Goal: Task Accomplishment & Management: Complete application form

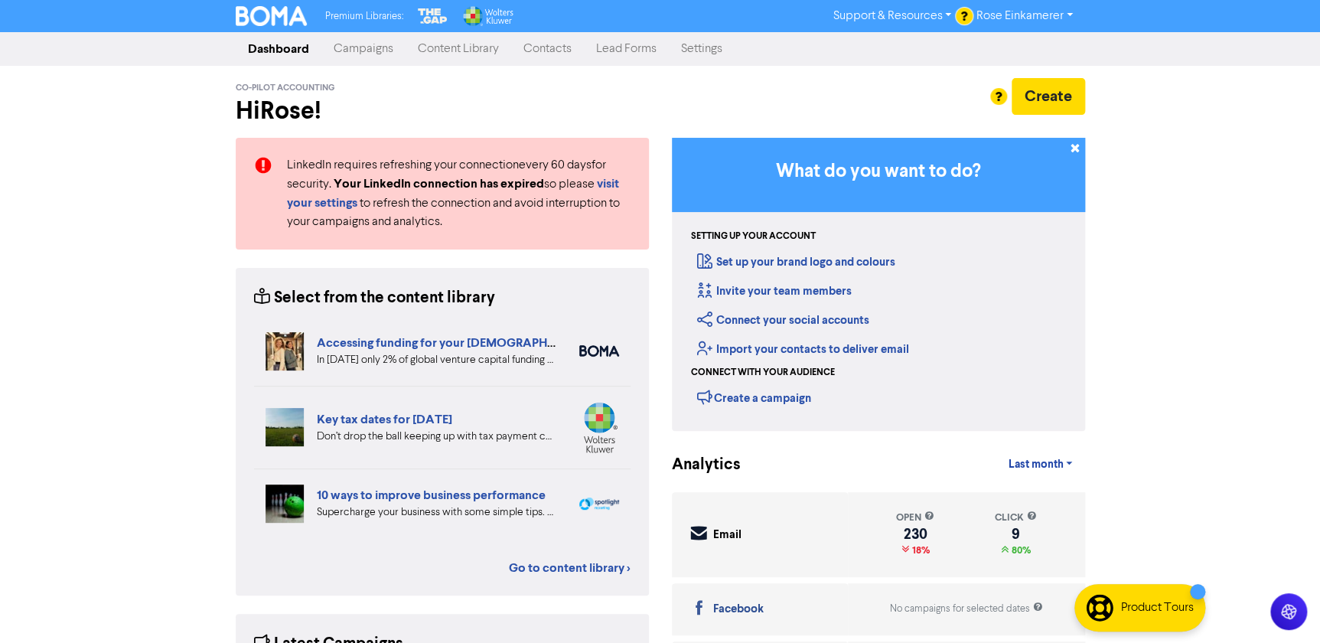
click at [566, 47] on link "Contacts" at bounding box center [547, 49] width 73 height 31
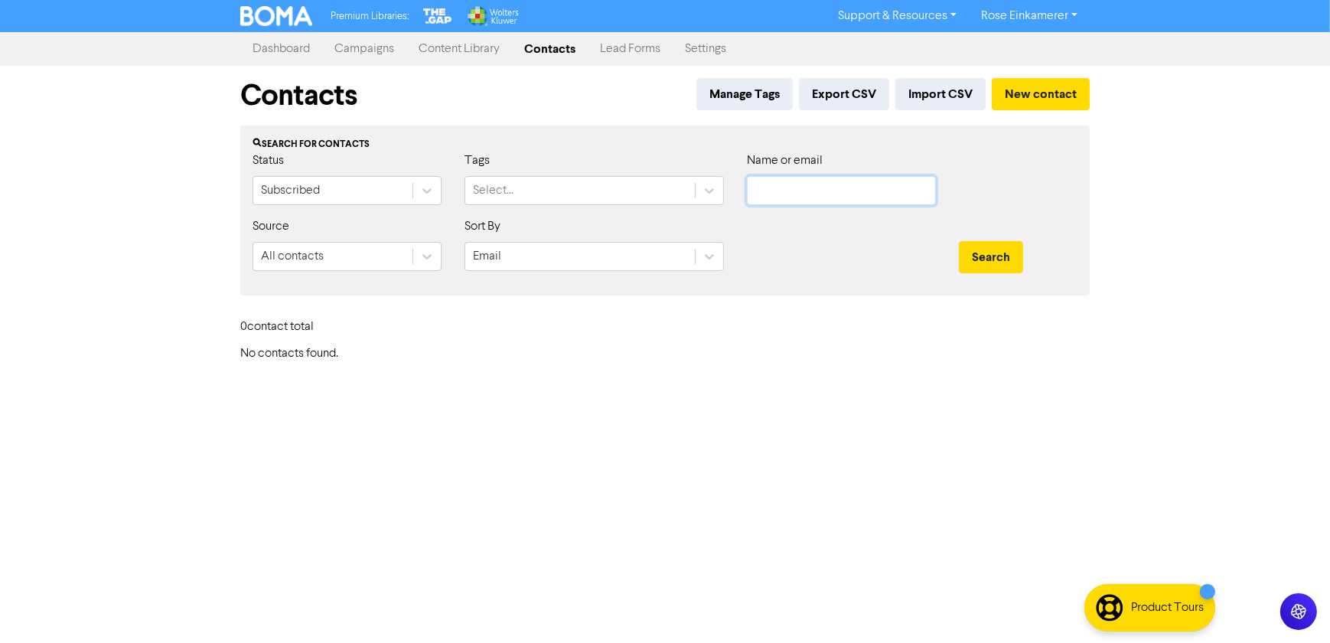
type input "[EMAIL_ADDRESS][DOMAIN_NAME]"
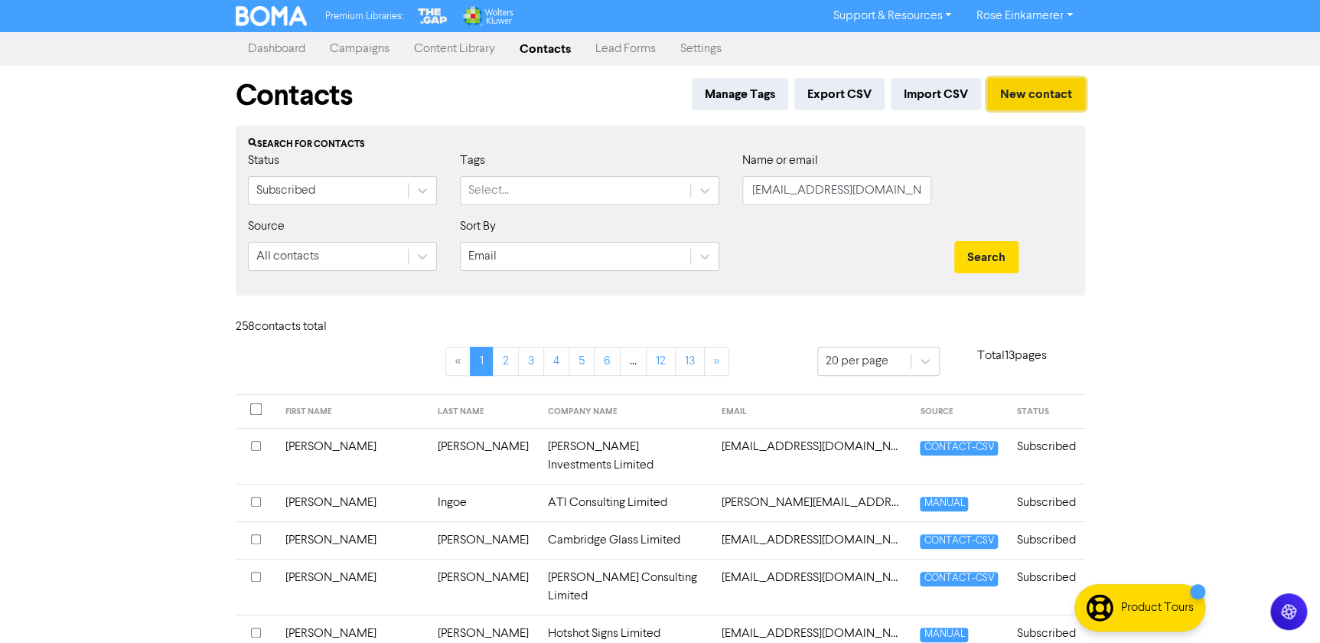
click at [1019, 92] on button "New contact" at bounding box center [1036, 94] width 98 height 32
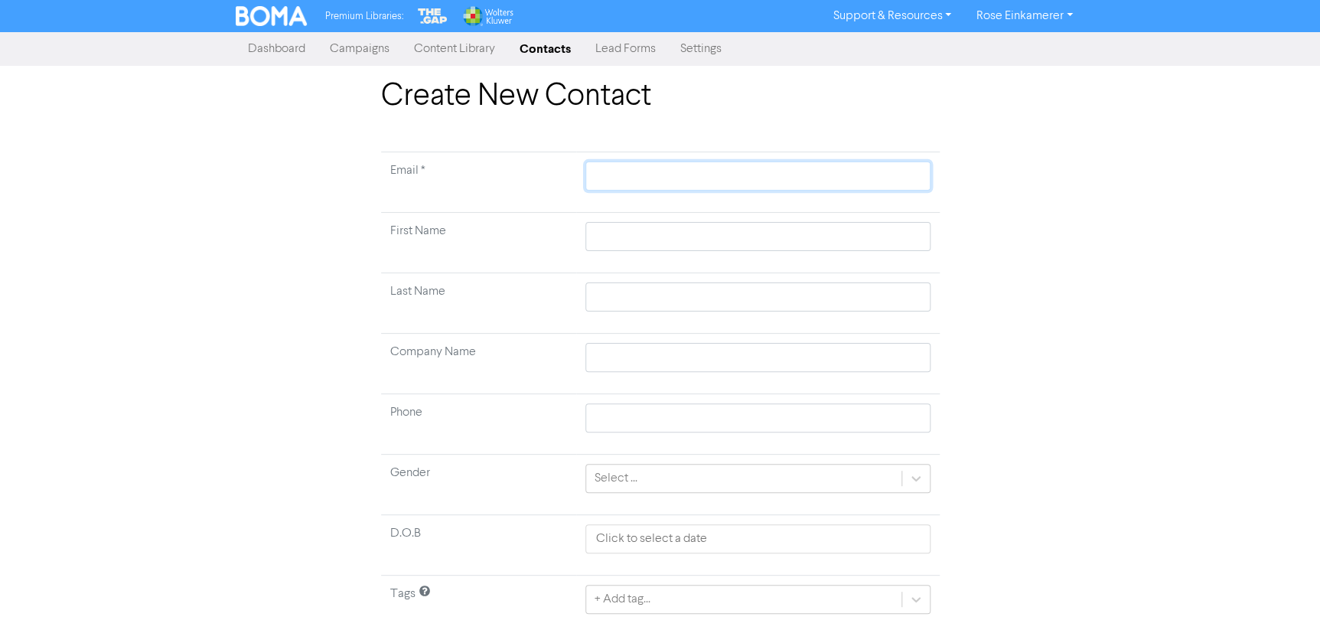
click at [708, 171] on input "text" at bounding box center [757, 175] width 344 height 29
paste input "[EMAIL_ADDRESS][DOMAIN_NAME]"
type input "[EMAIL_ADDRESS][DOMAIN_NAME]"
type input "[PERSON_NAME]"
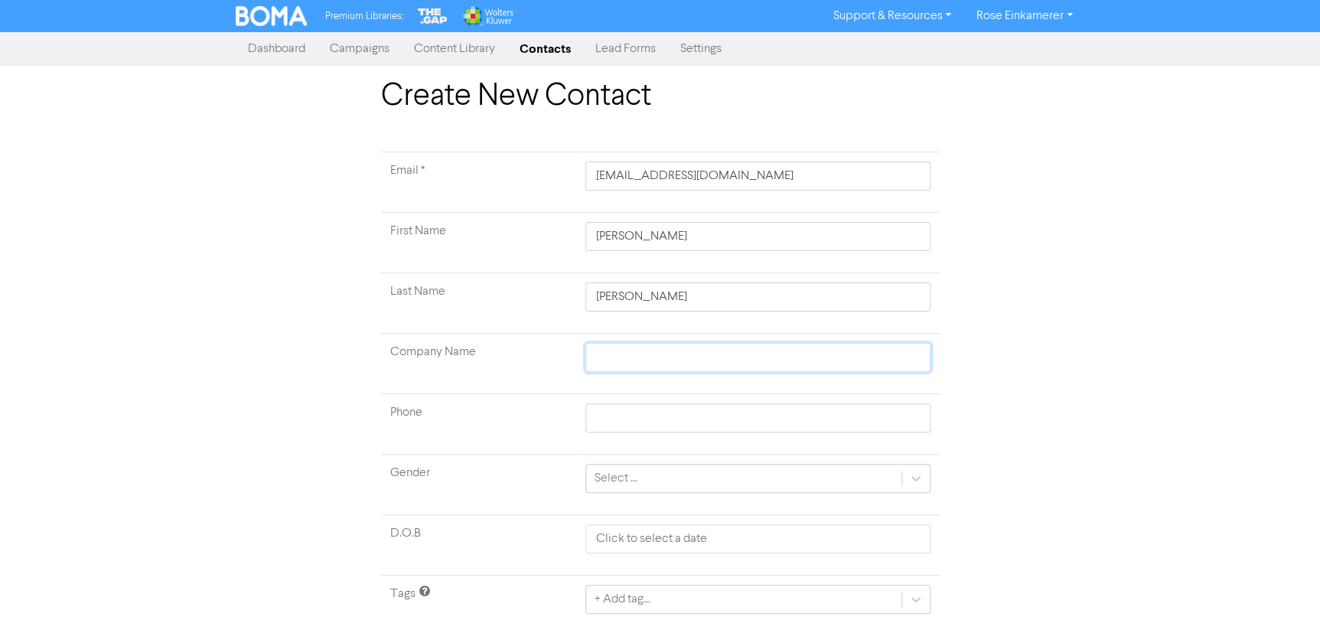
type input "Individual"
type input "0273232623"
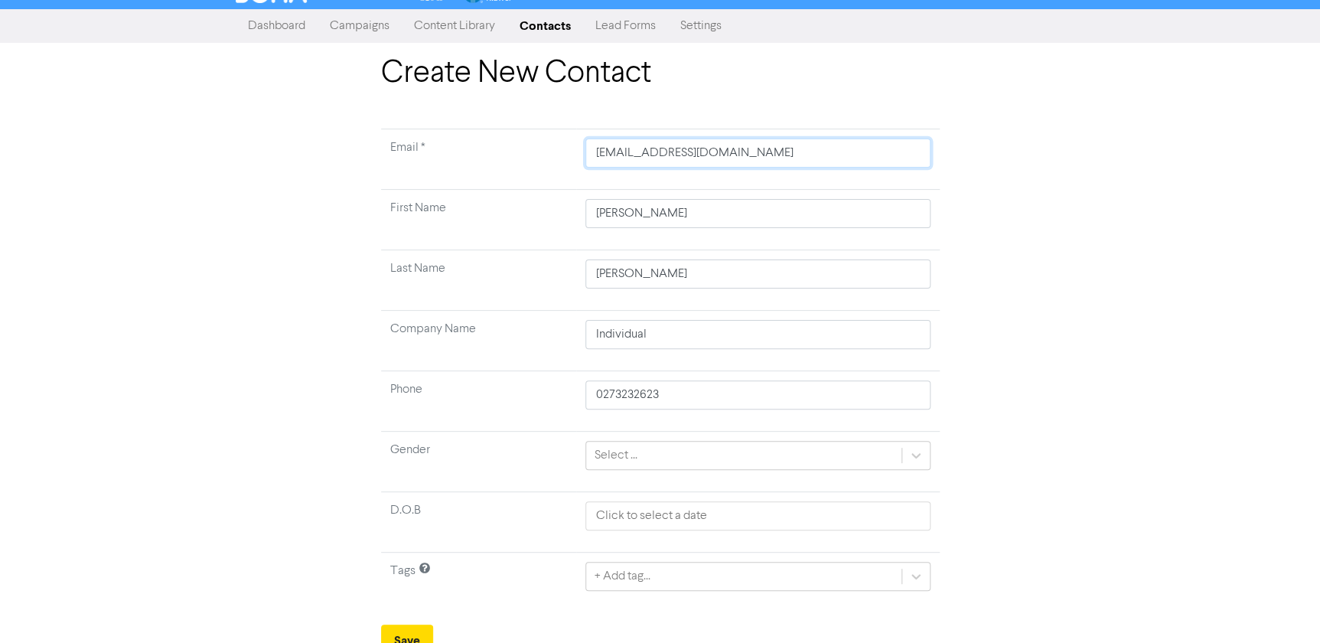
scroll to position [35, 0]
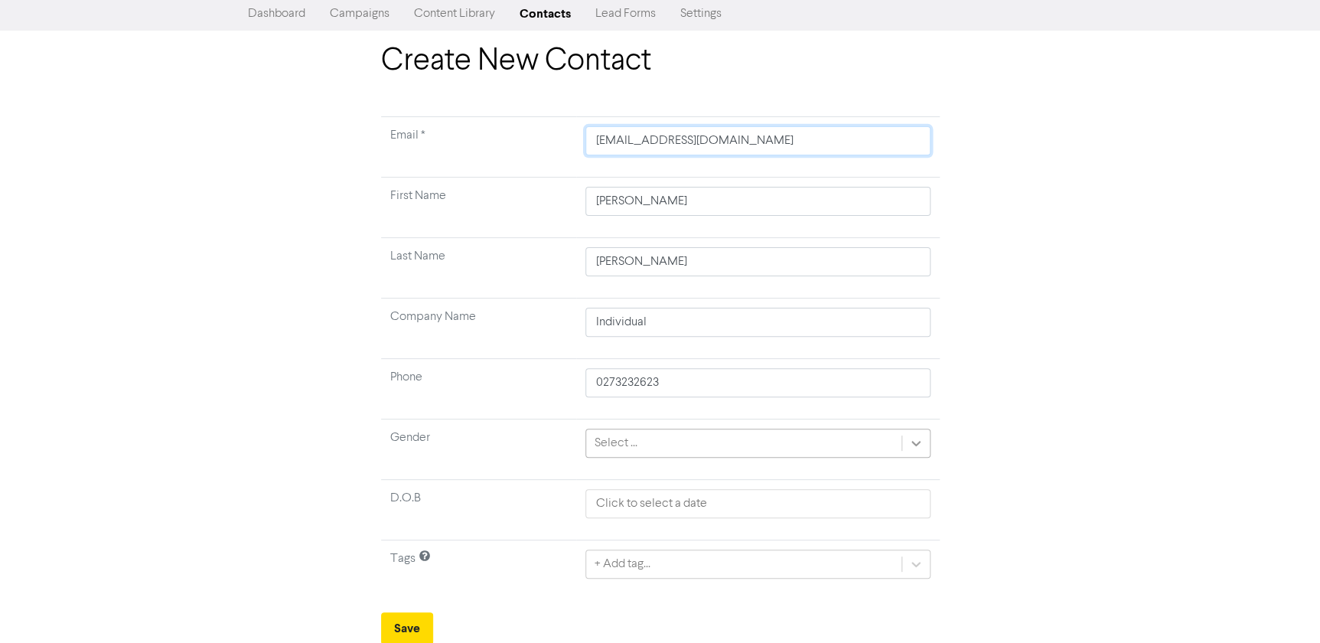
type input "[EMAIL_ADDRESS][DOMAIN_NAME]"
click at [916, 444] on icon at bounding box center [915, 443] width 9 height 5
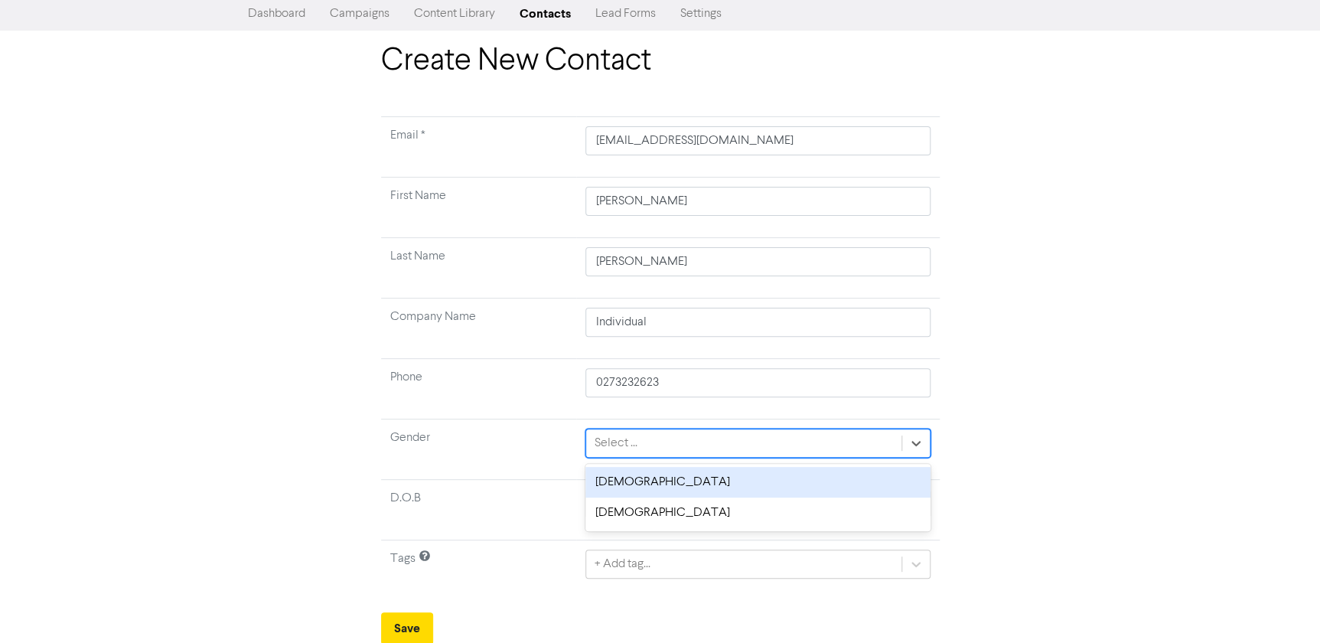
click at [767, 487] on div "[DEMOGRAPHIC_DATA]" at bounding box center [757, 482] width 344 height 31
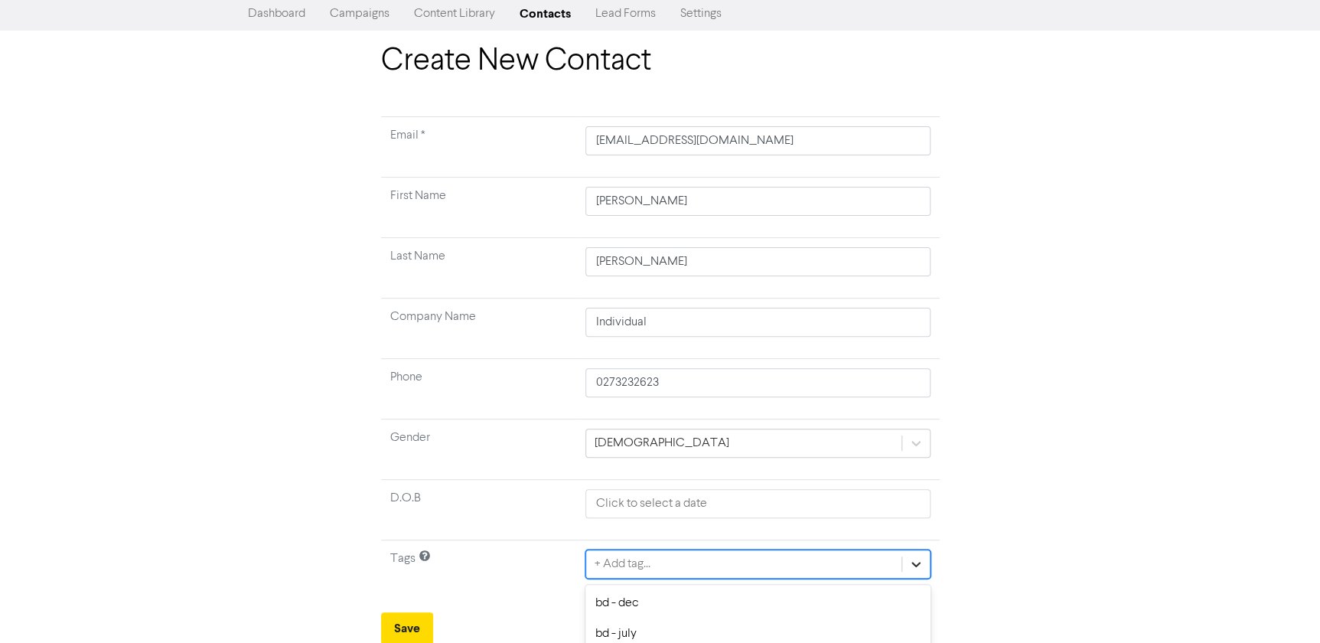
scroll to position [206, 0]
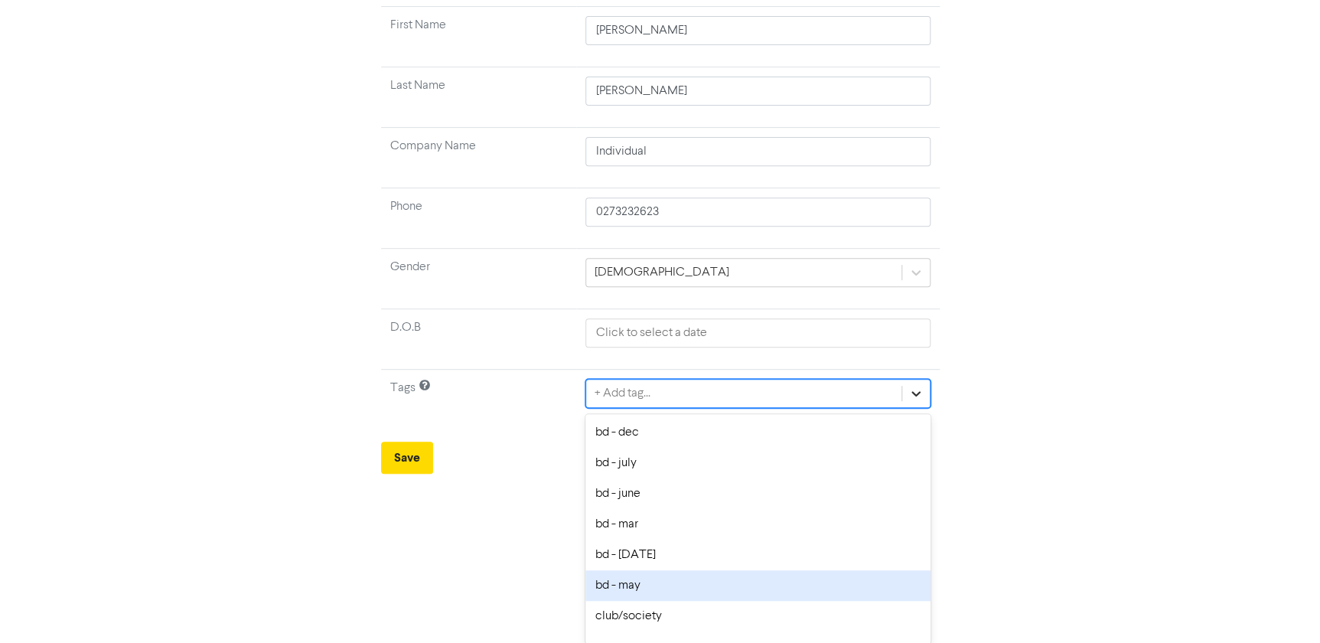
click at [916, 408] on div "option bd - may focused, 6 of 31. 31 results available. Use Up and Down to choo…" at bounding box center [757, 393] width 344 height 29
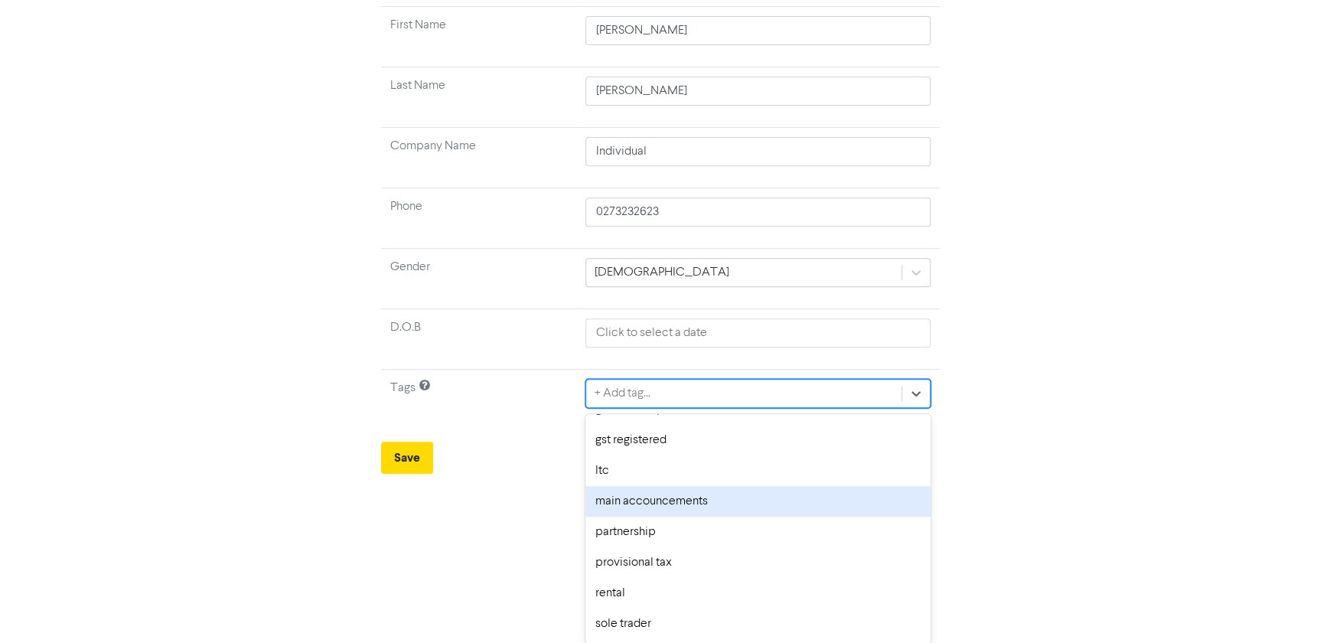
scroll to position [626, 0]
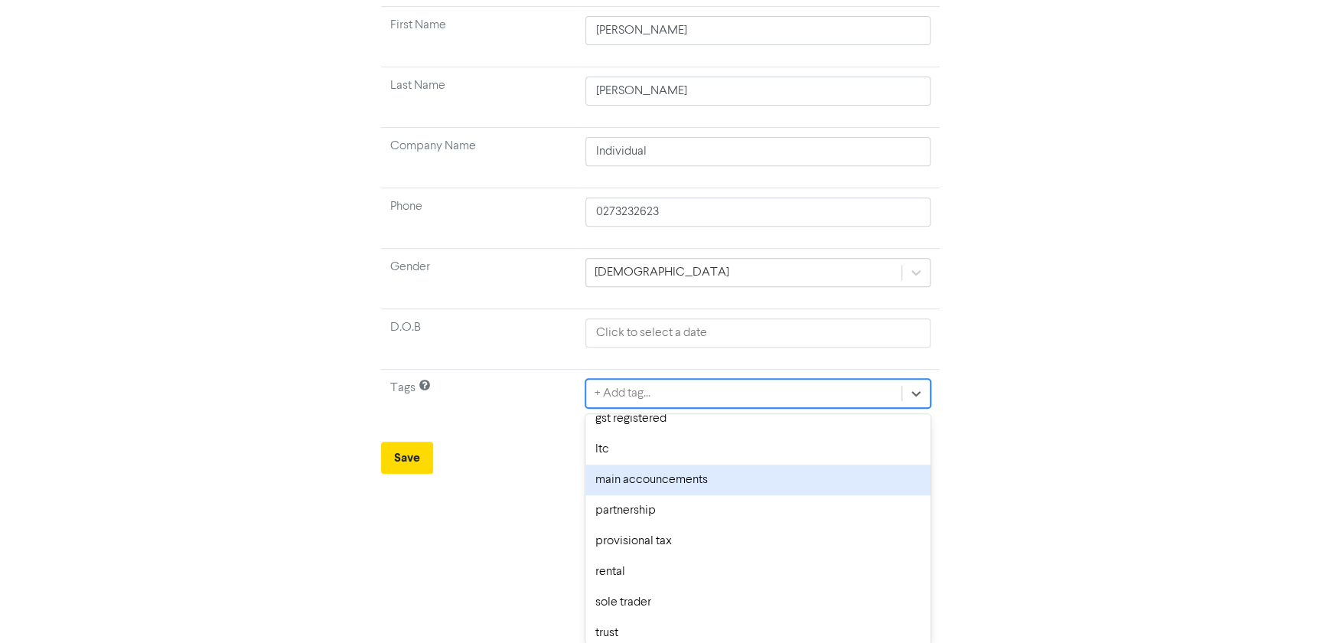
click at [814, 476] on div "main accouncements" at bounding box center [757, 479] width 344 height 31
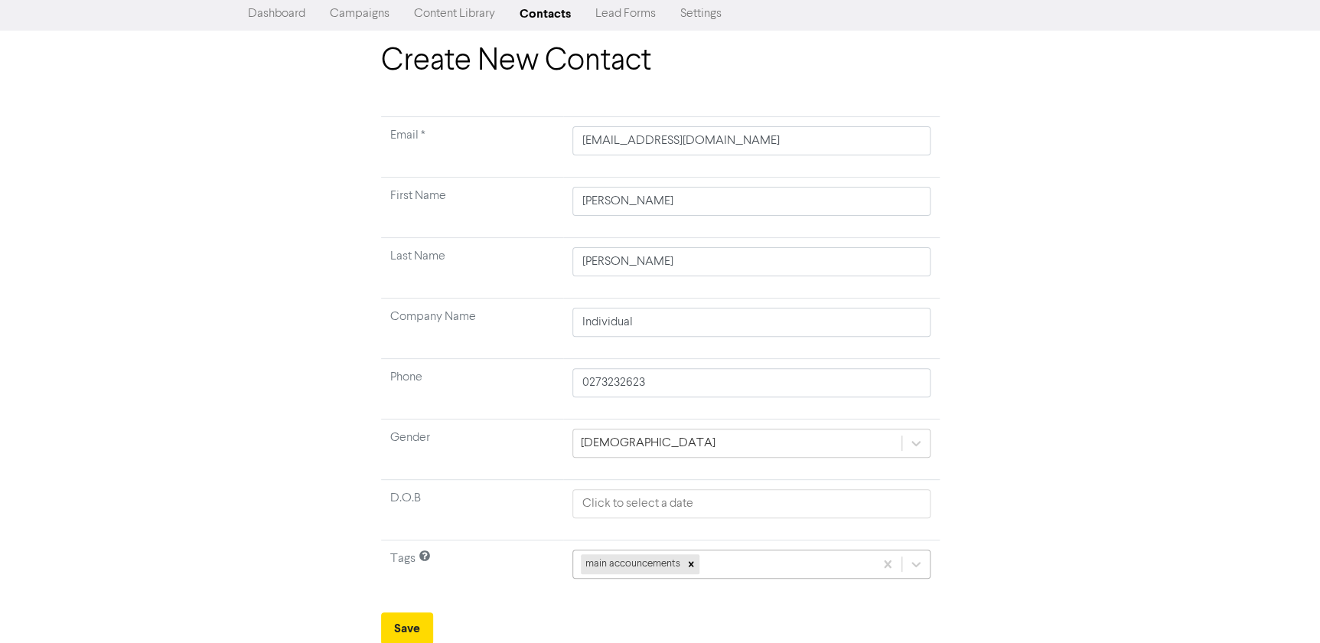
click at [811, 569] on div "main accouncements" at bounding box center [750, 563] width 357 height 29
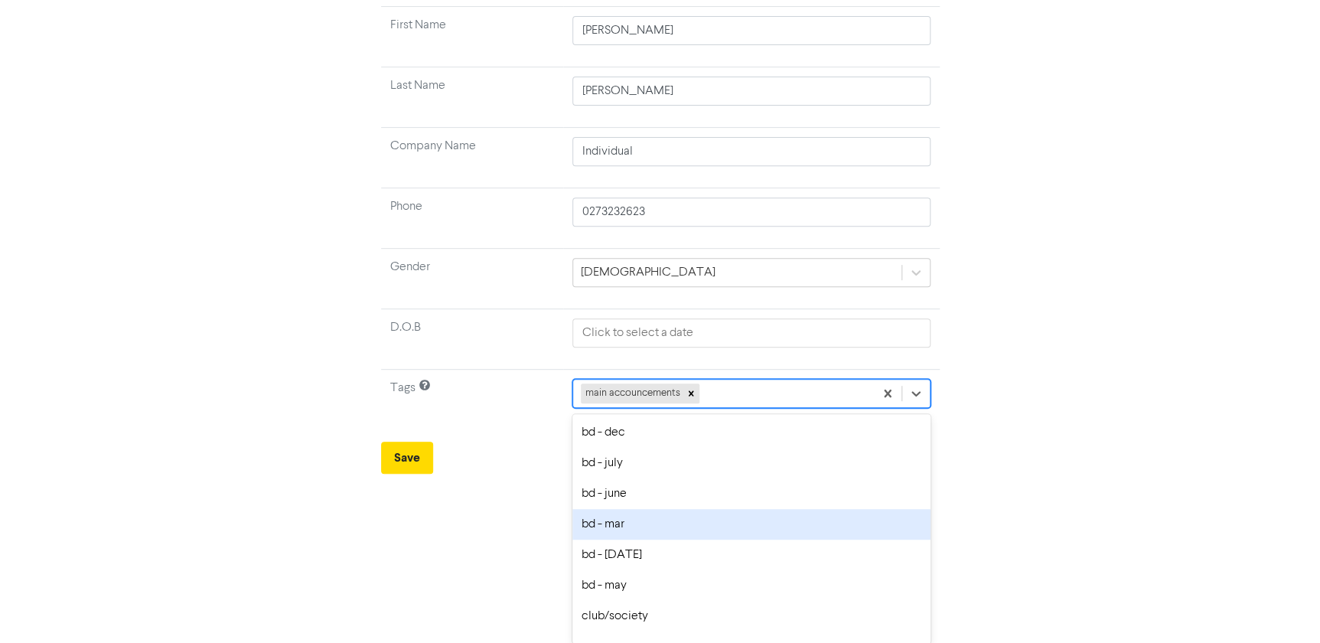
scroll to position [35, 0]
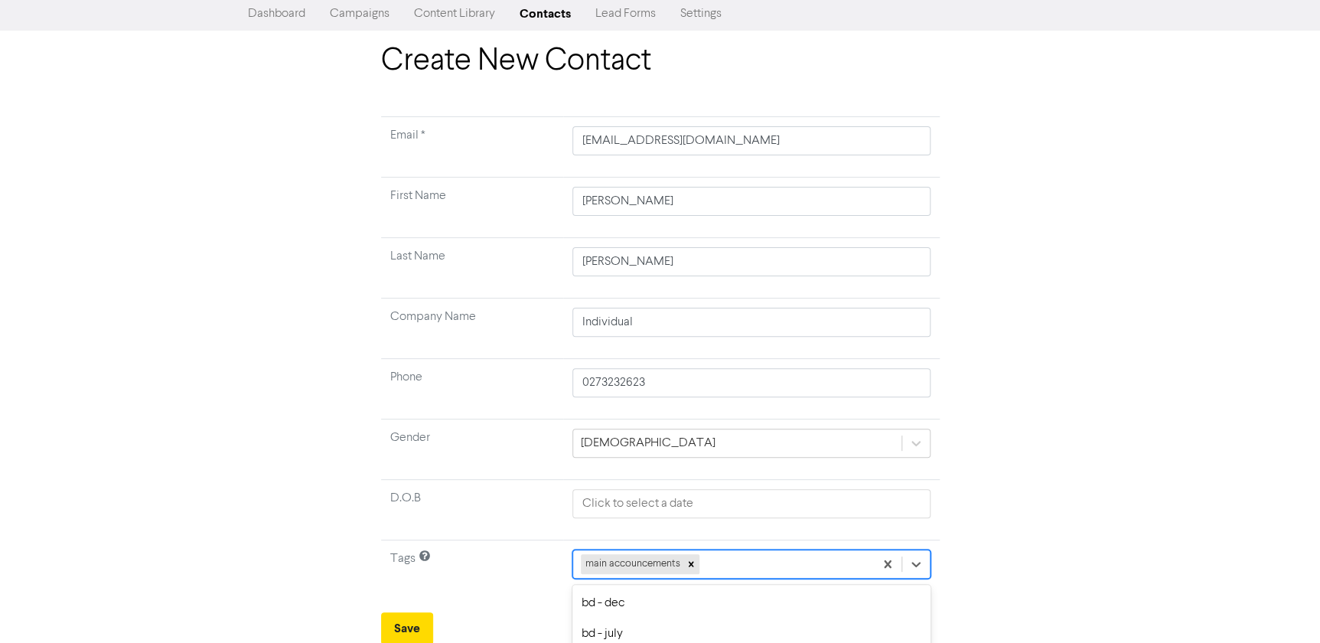
click at [1054, 496] on html "Premium Libraries: Support & Resources Video Tutorials FAQ & Guides Marketing E…" at bounding box center [660, 286] width 1320 height 643
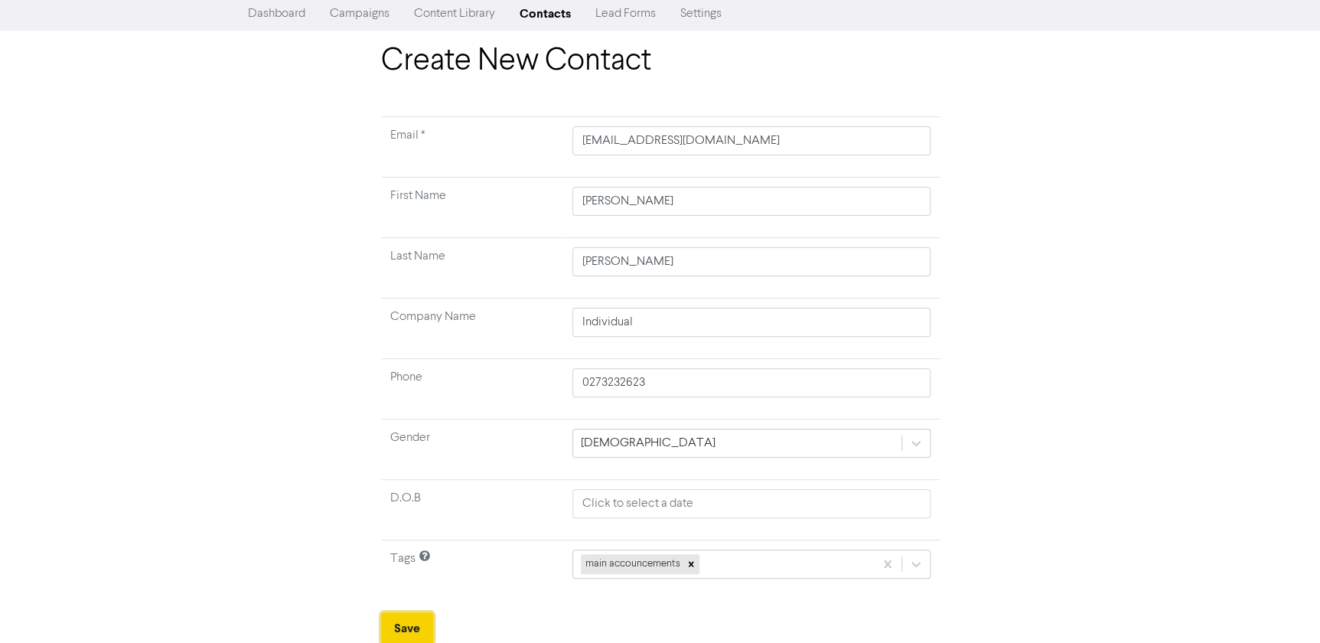
click at [412, 616] on button "Save" at bounding box center [407, 628] width 52 height 32
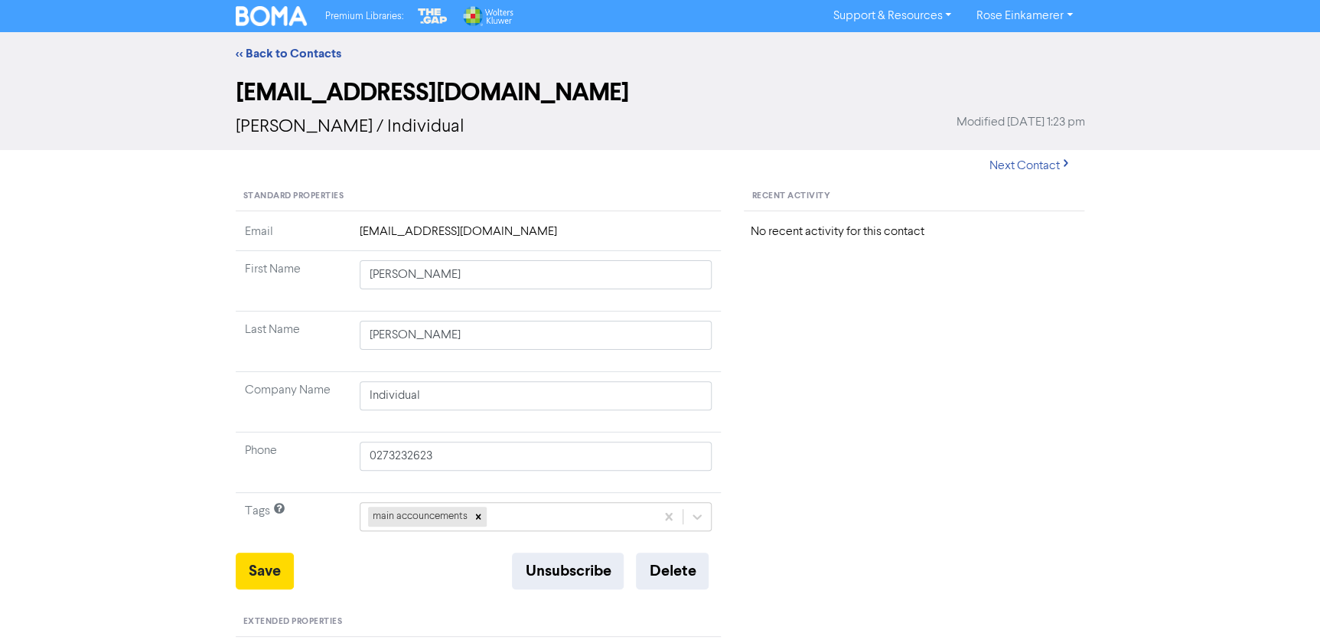
drag, startPoint x: 1131, startPoint y: 463, endPoint x: 792, endPoint y: 82, distance: 510.4
click at [1131, 463] on div "<< Back to Contacts [EMAIL_ADDRESS][DOMAIN_NAME] [PERSON_NAME] / Individual Mod…" at bounding box center [660, 603] width 1320 height 1142
